Goal: Task Accomplishment & Management: Use online tool/utility

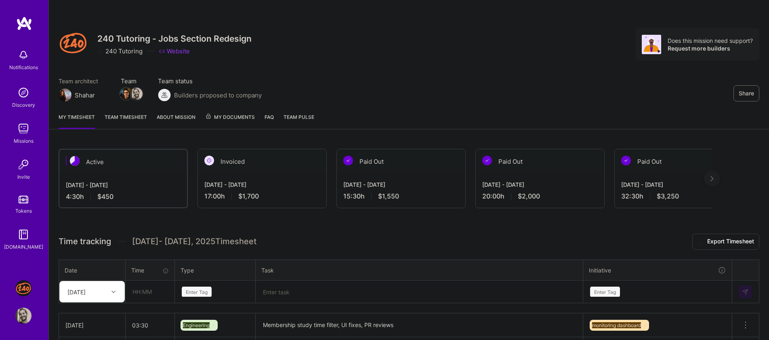
click at [25, 138] on div "Missions" at bounding box center [24, 140] width 20 height 8
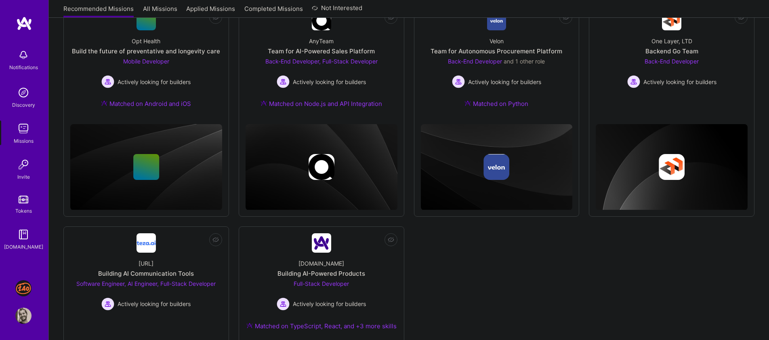
scroll to position [132, 0]
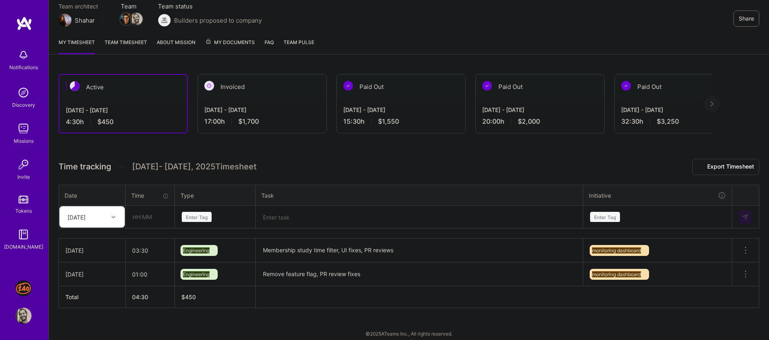
scroll to position [82, 0]
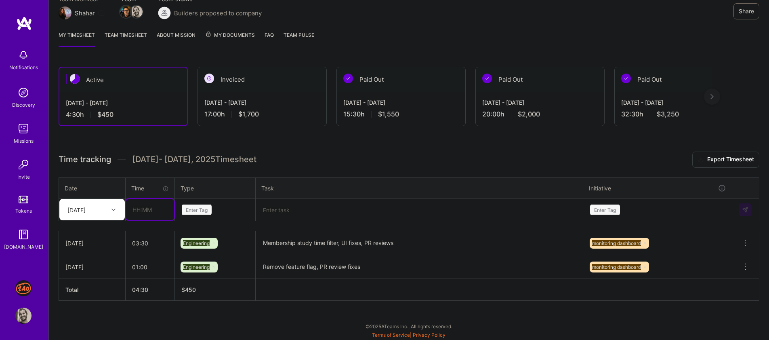
click at [153, 214] on input "text" at bounding box center [150, 209] width 48 height 21
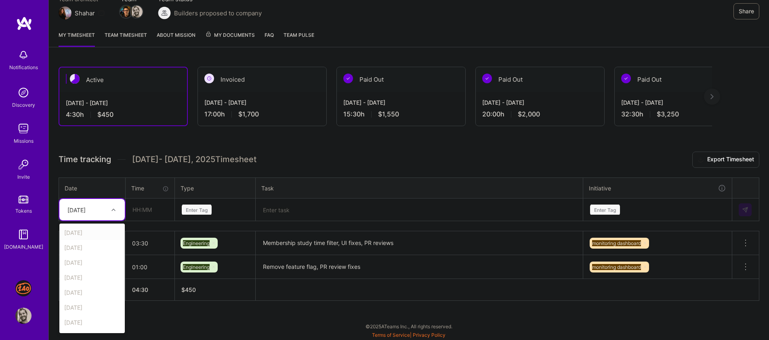
click at [102, 209] on div "[DATE]" at bounding box center [85, 209] width 45 height 13
